Goal: Task Accomplishment & Management: Manage account settings

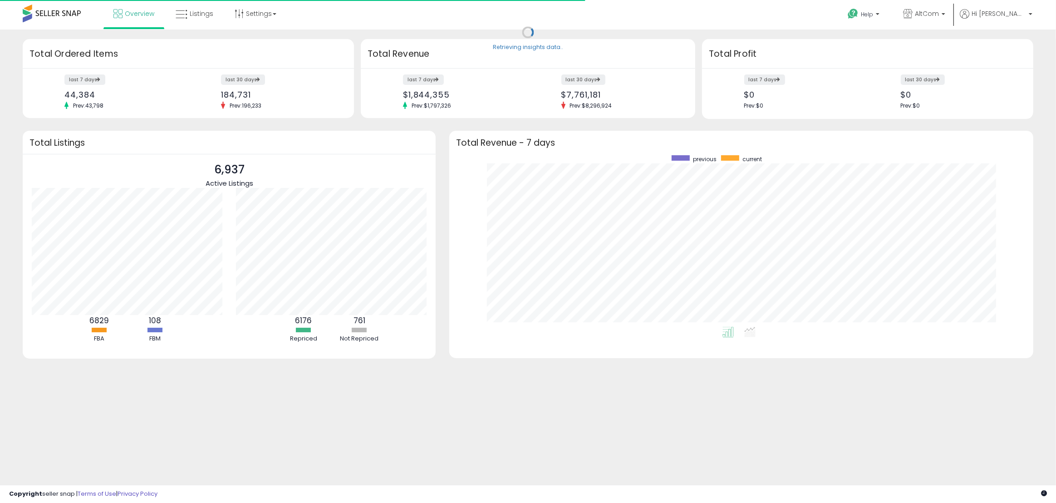
scroll to position [171, 566]
click at [945, 13] on b at bounding box center [943, 16] width 4 height 6
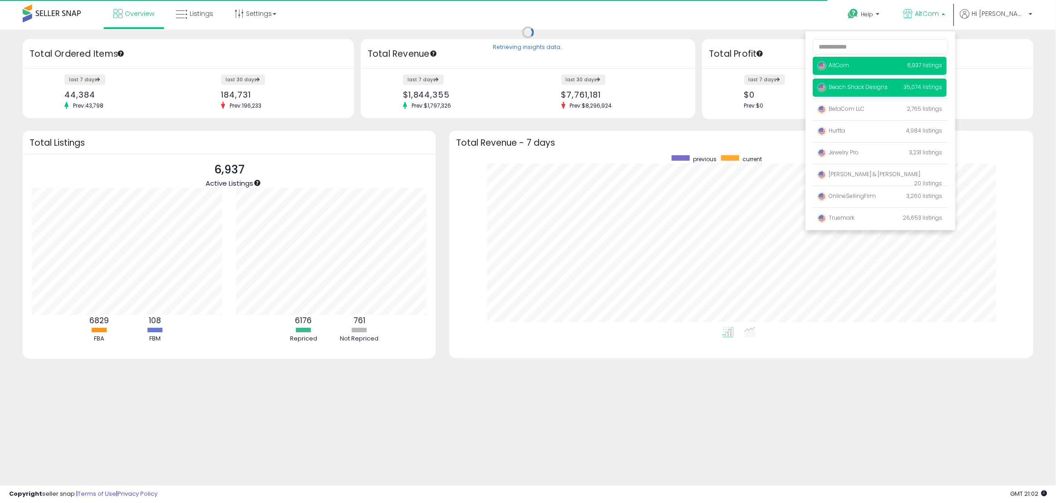
click at [887, 86] on span "Beach Shack Designs" at bounding box center [852, 87] width 70 height 8
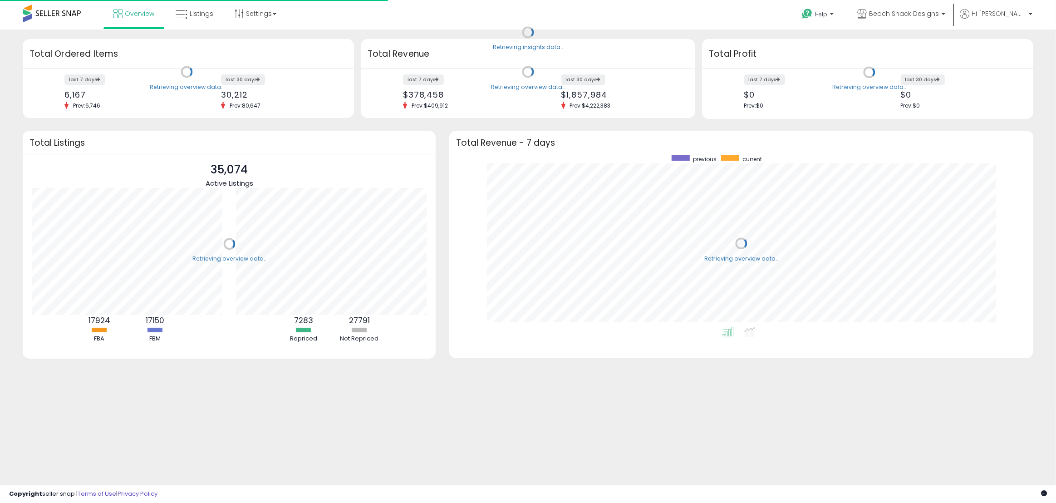
scroll to position [171, 566]
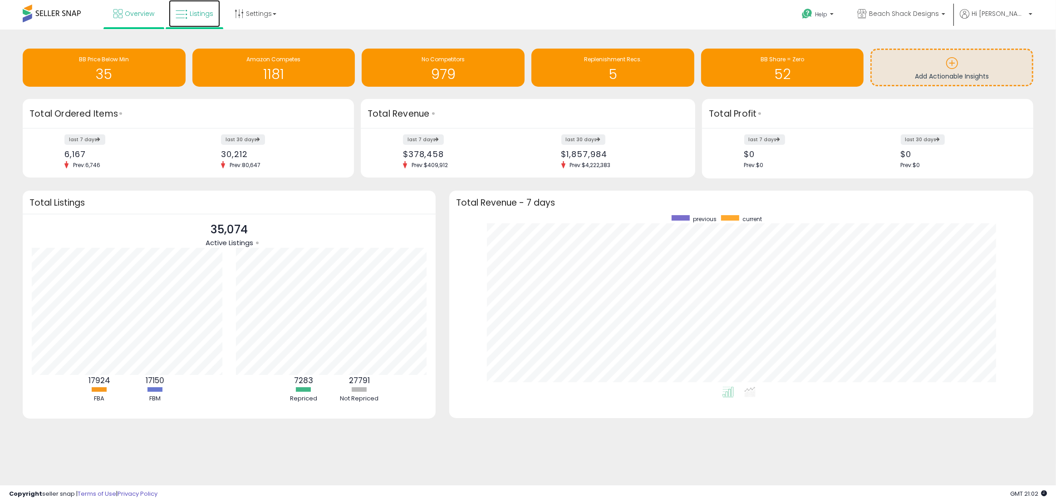
click at [203, 14] on span "Listings" at bounding box center [202, 13] width 24 height 9
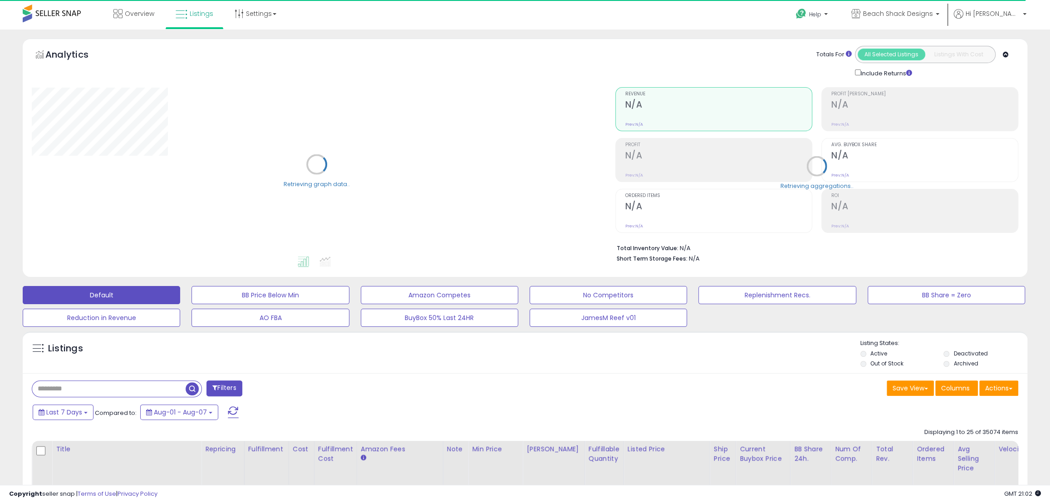
click at [97, 389] on input "text" at bounding box center [108, 389] width 153 height 16
click at [142, 389] on input "text" at bounding box center [157, 389] width 251 height 16
paste input "******"
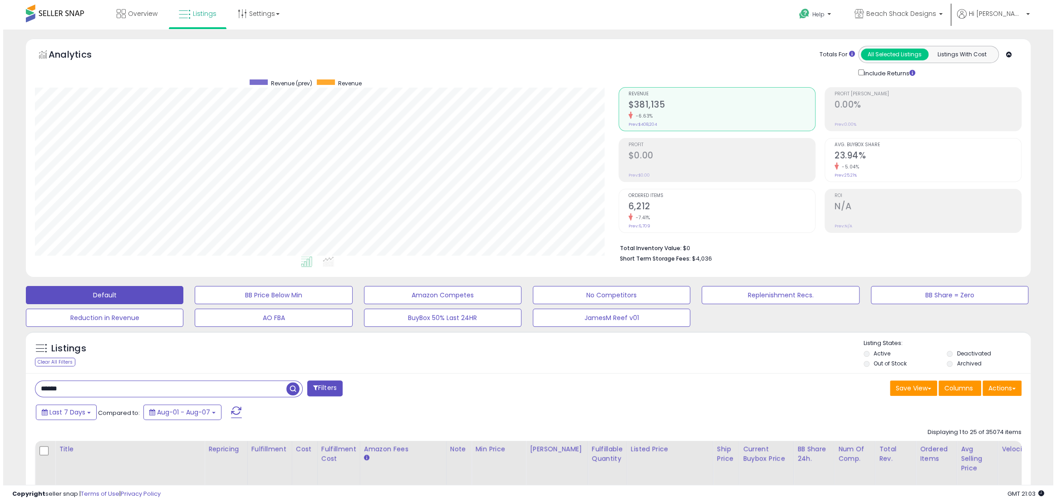
scroll to position [186, 583]
type input "******"
click at [292, 390] on span "button" at bounding box center [289, 388] width 13 height 13
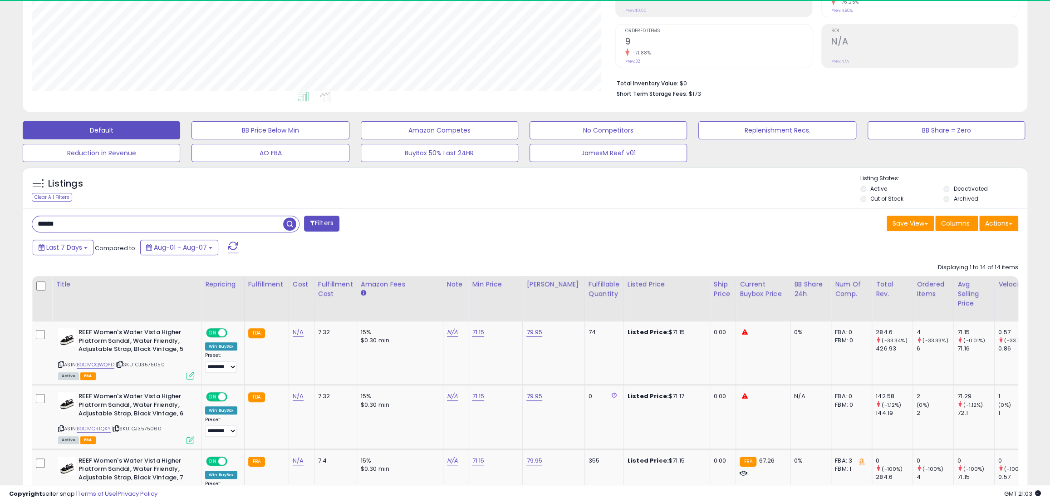
scroll to position [186, 583]
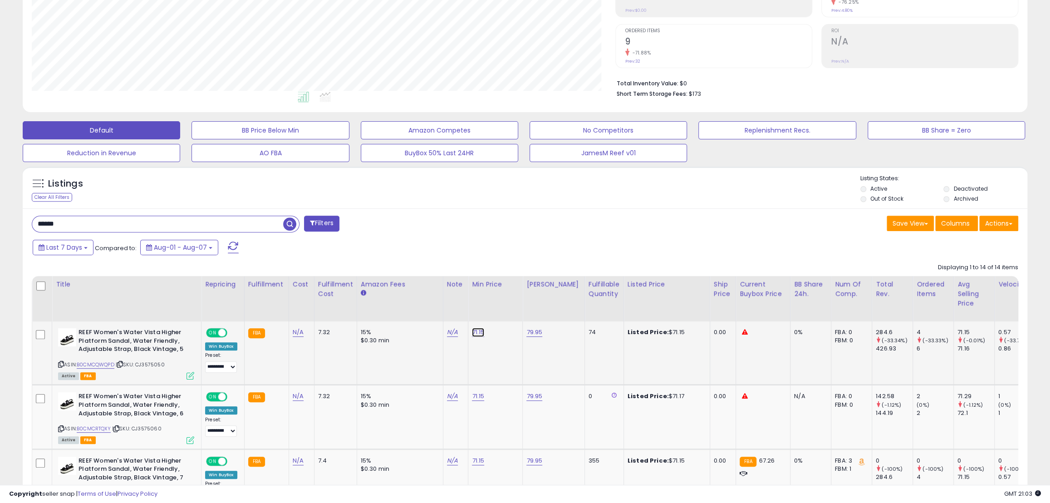
click at [480, 333] on link "71.15" at bounding box center [478, 332] width 12 height 9
drag, startPoint x: 460, startPoint y: 313, endPoint x: 371, endPoint y: 309, distance: 89.4
drag, startPoint x: 440, startPoint y: 308, endPoint x: 346, endPoint y: 308, distance: 93.5
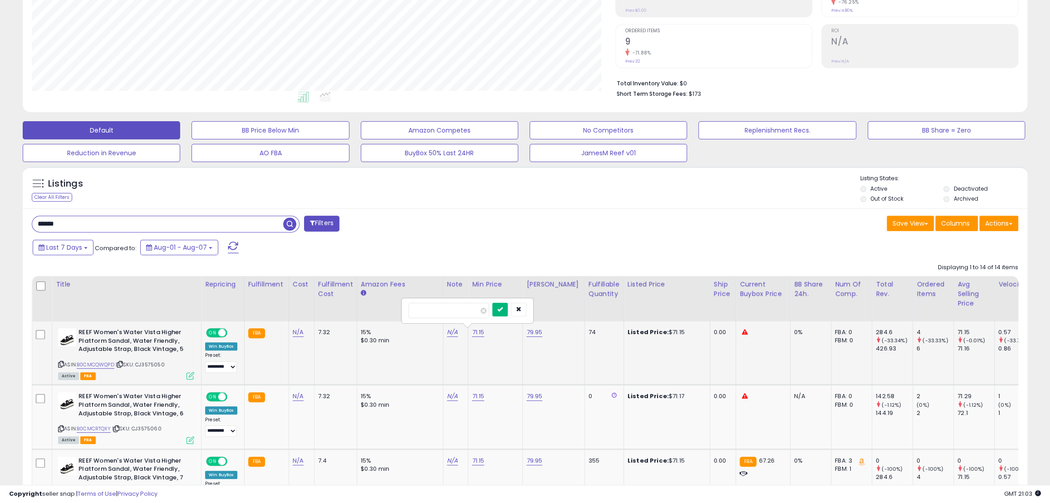
type input "*****"
click at [503, 309] on icon "submit" at bounding box center [499, 308] width 5 height 5
click at [479, 337] on link "71.15" at bounding box center [480, 332] width 16 height 9
drag, startPoint x: 453, startPoint y: 373, endPoint x: 367, endPoint y: 364, distance: 86.2
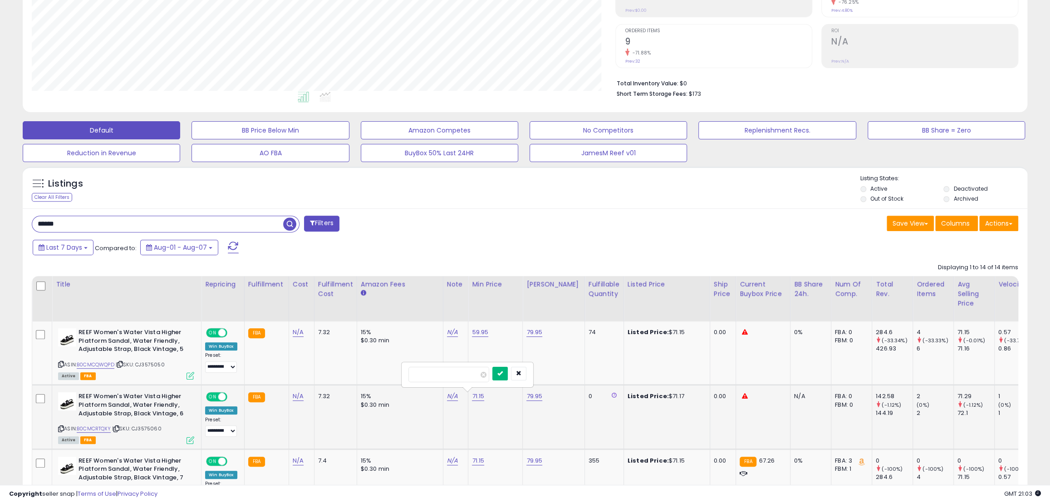
type input "*****"
click at [503, 372] on icon "submit" at bounding box center [499, 372] width 5 height 5
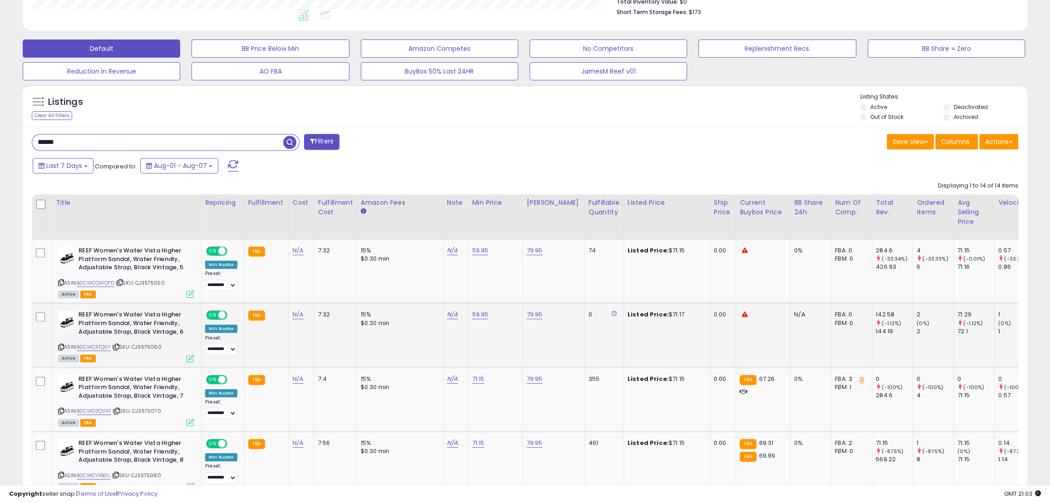
scroll to position [247, 0]
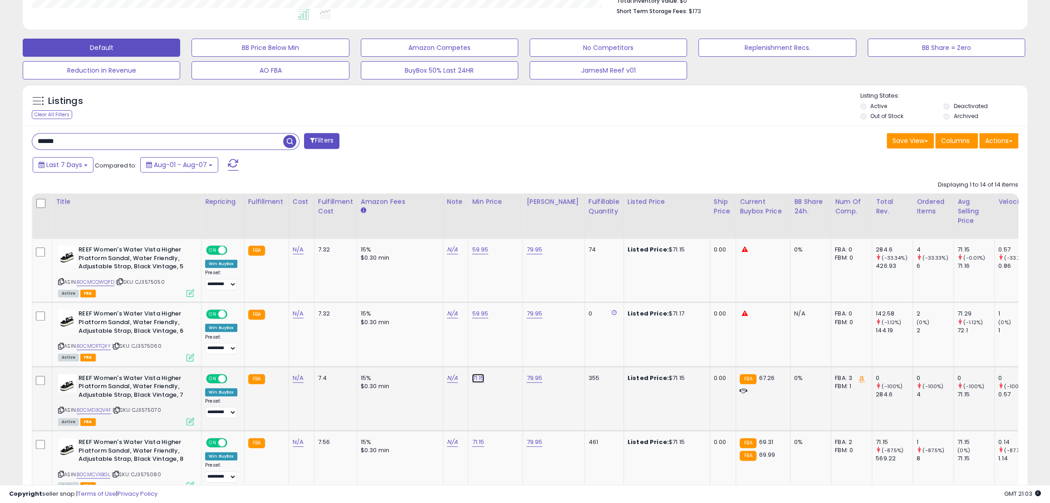
click at [474, 254] on link "71.15" at bounding box center [480, 249] width 16 height 9
drag, startPoint x: 440, startPoint y: 357, endPoint x: 388, endPoint y: 351, distance: 52.1
type input "*****"
click at [503, 354] on icon "submit" at bounding box center [499, 354] width 5 height 5
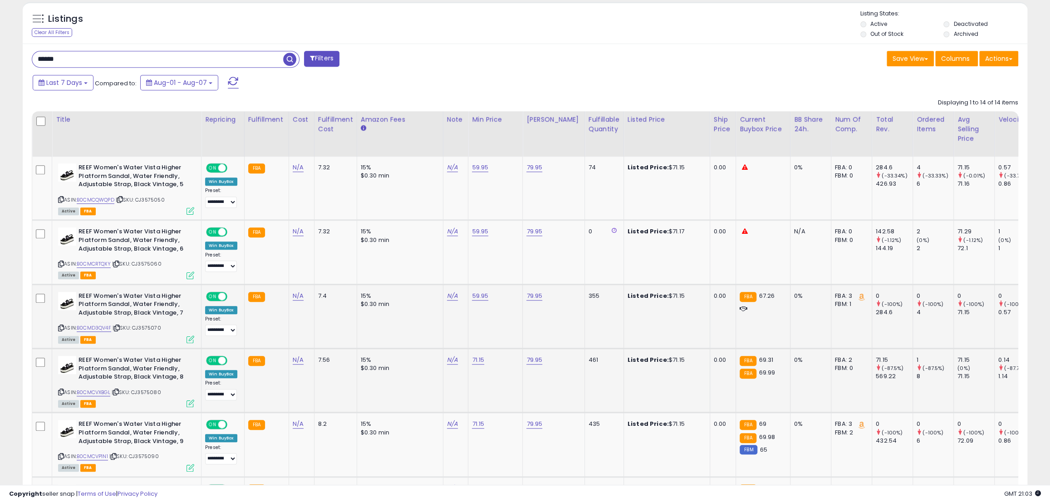
scroll to position [330, 0]
click at [475, 171] on link "71.15" at bounding box center [480, 166] width 16 height 9
drag, startPoint x: 438, startPoint y: 338, endPoint x: 349, endPoint y: 334, distance: 88.5
type input "*****"
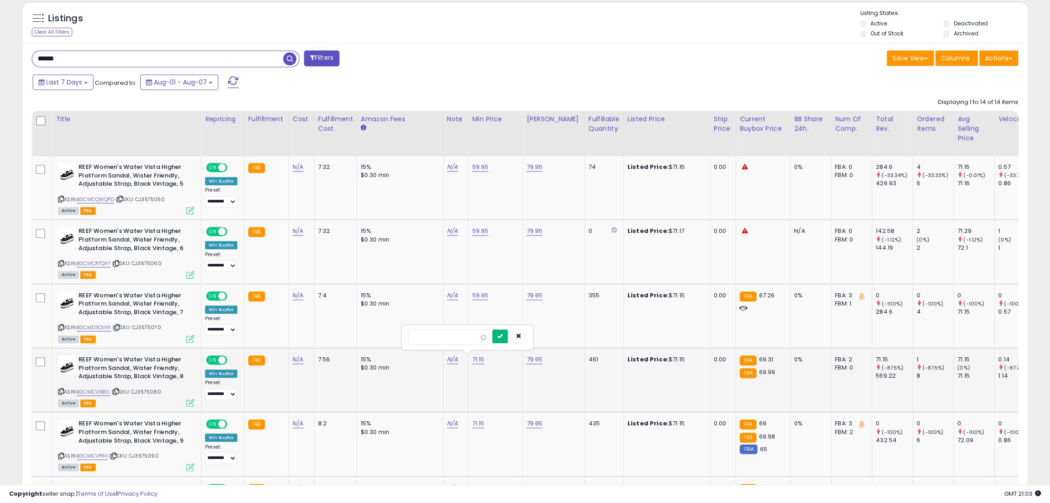
click at [503, 337] on icon "submit" at bounding box center [499, 335] width 5 height 5
click at [476, 171] on link "71.15" at bounding box center [480, 166] width 16 height 9
drag, startPoint x: 439, startPoint y: 404, endPoint x: 383, endPoint y: 396, distance: 56.3
type input "*****"
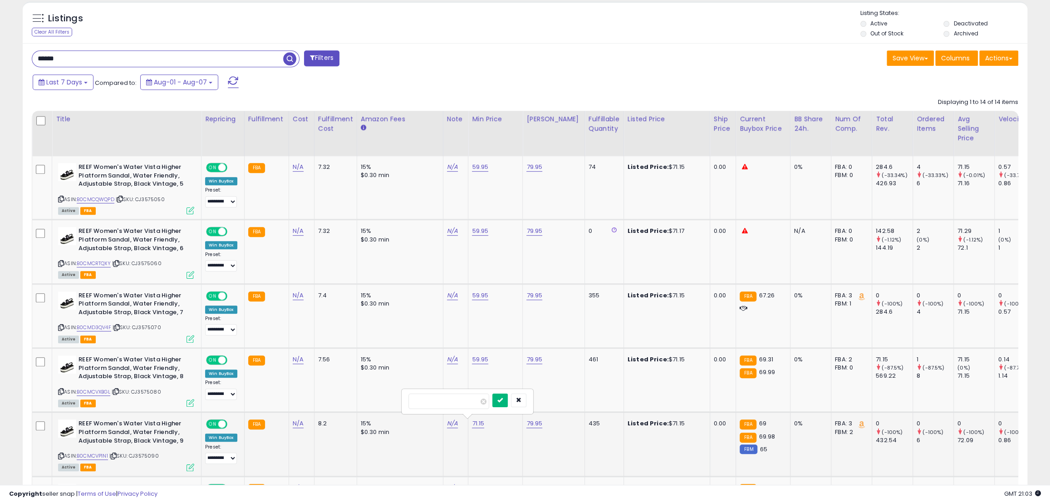
click at [508, 399] on button "submit" at bounding box center [499, 400] width 15 height 14
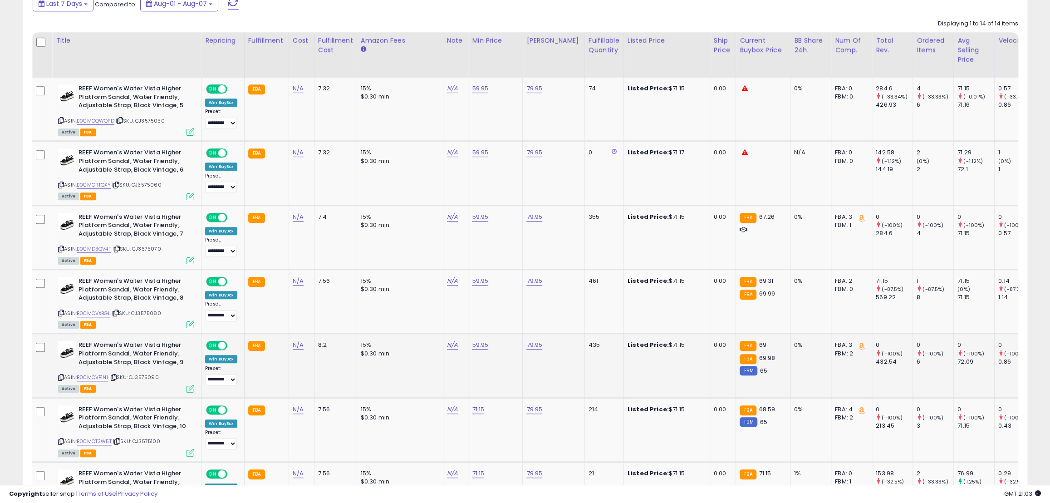
scroll to position [412, 0]
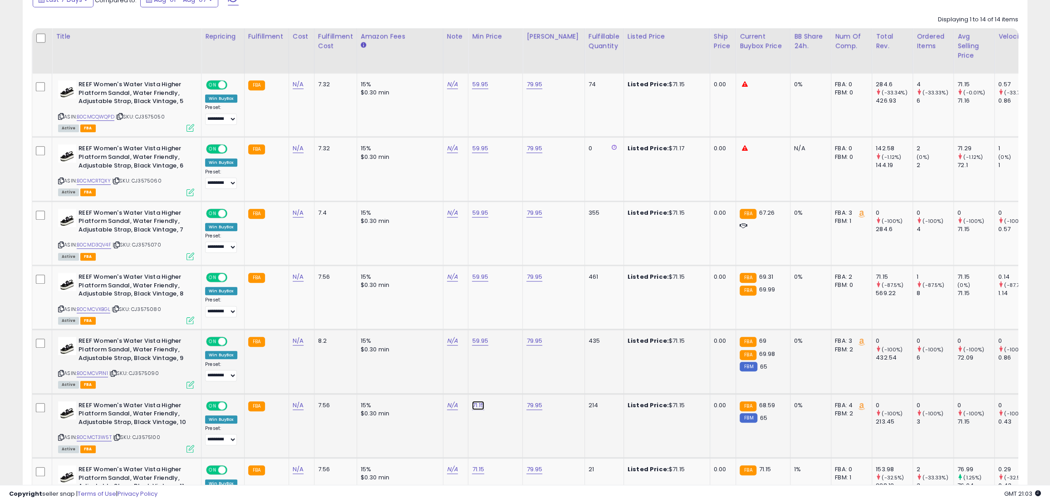
click at [478, 89] on link "71.15" at bounding box center [480, 84] width 16 height 9
drag, startPoint x: 447, startPoint y: 386, endPoint x: 394, endPoint y: 380, distance: 53.4
type input "*****"
click at [503, 383] on icon "submit" at bounding box center [499, 380] width 5 height 5
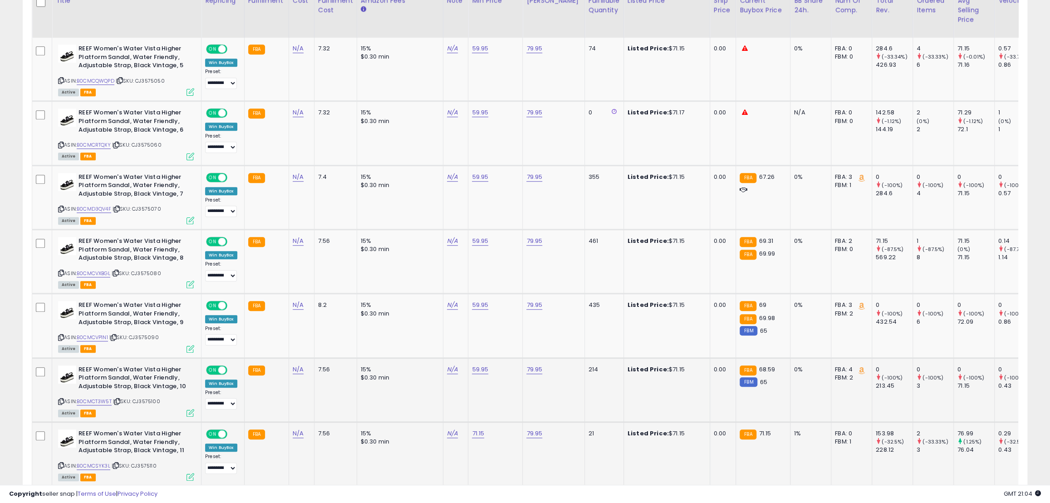
scroll to position [494, 0]
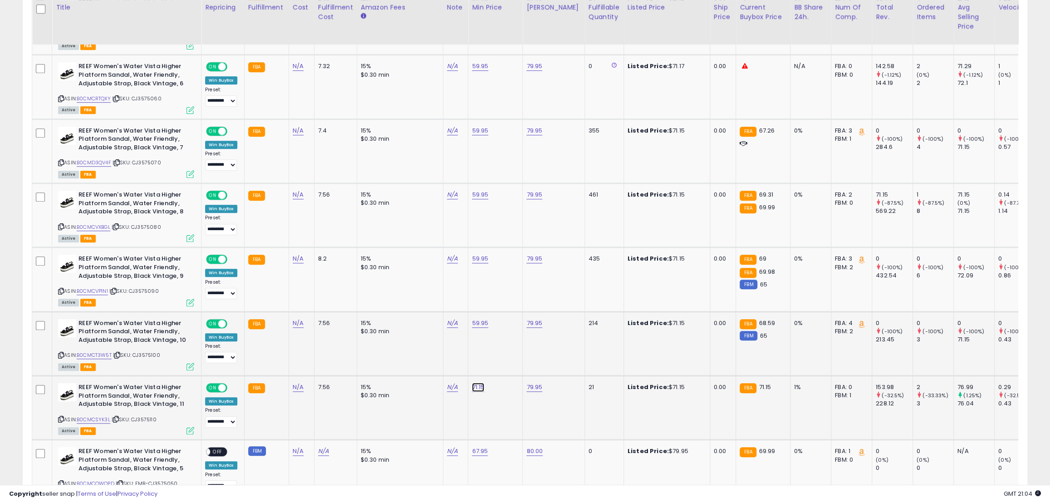
click at [476, 7] on link "71.15" at bounding box center [480, 2] width 16 height 9
drag, startPoint x: 410, startPoint y: 357, endPoint x: 371, endPoint y: 353, distance: 38.8
paste input "number"
type input "*****"
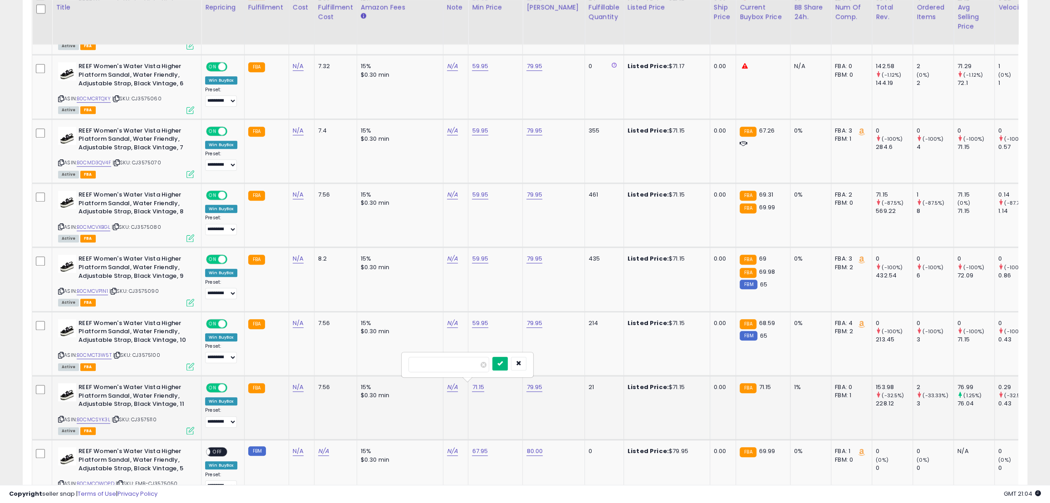
click at [503, 362] on icon "submit" at bounding box center [499, 362] width 5 height 5
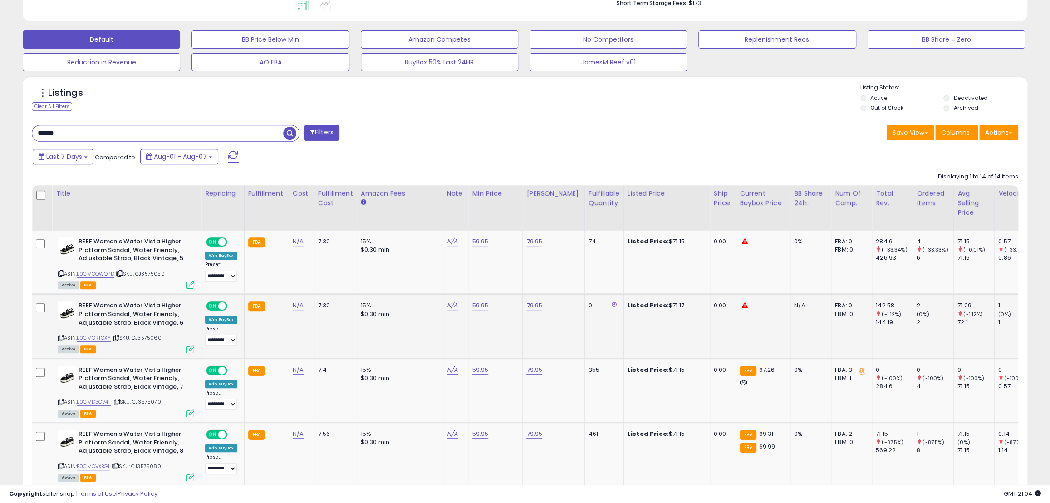
scroll to position [255, 0]
